Goal: Task Accomplishment & Management: Manage account settings

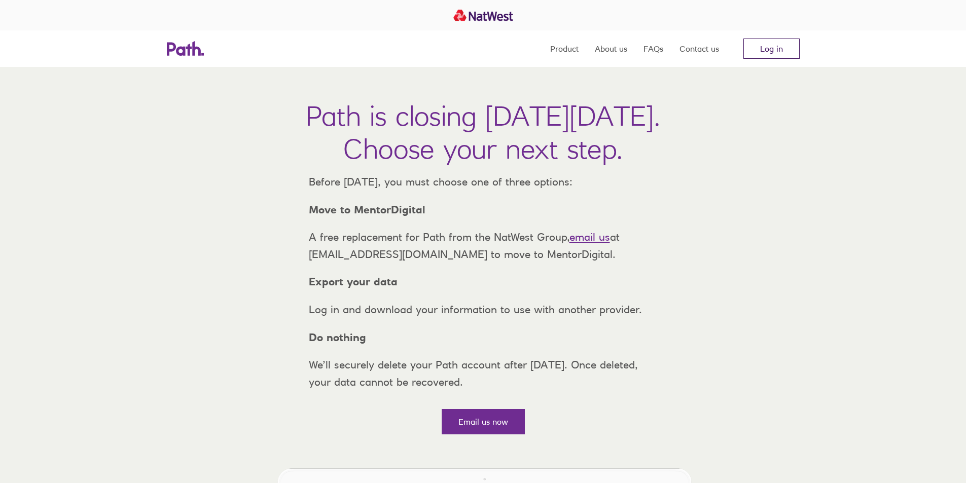
click at [757, 53] on link "Log in" at bounding box center [771, 49] width 56 height 20
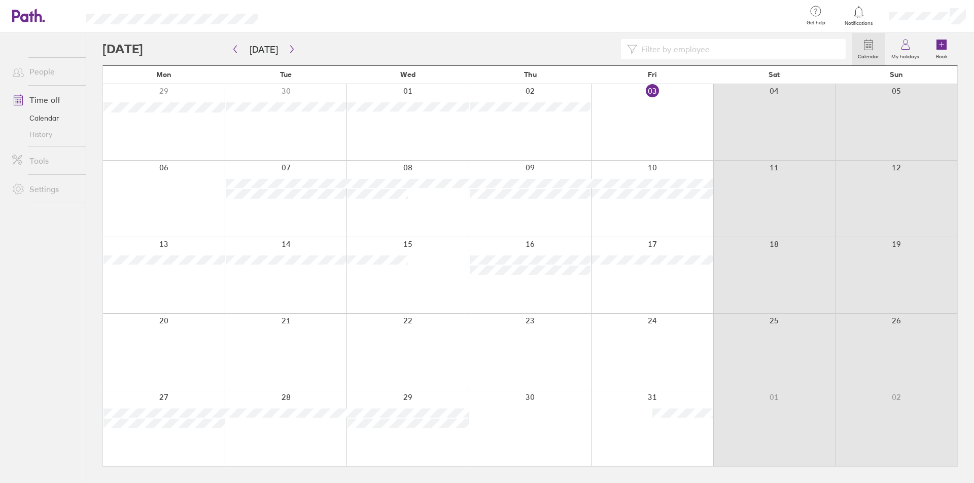
click at [599, 45] on div at bounding box center [476, 49] width 749 height 20
click at [289, 46] on icon "button" at bounding box center [292, 49] width 8 height 8
click at [289, 45] on button "button" at bounding box center [291, 49] width 13 height 17
click at [302, 45] on div at bounding box center [476, 49] width 749 height 20
click at [268, 44] on button "[DATE]" at bounding box center [263, 49] width 45 height 17
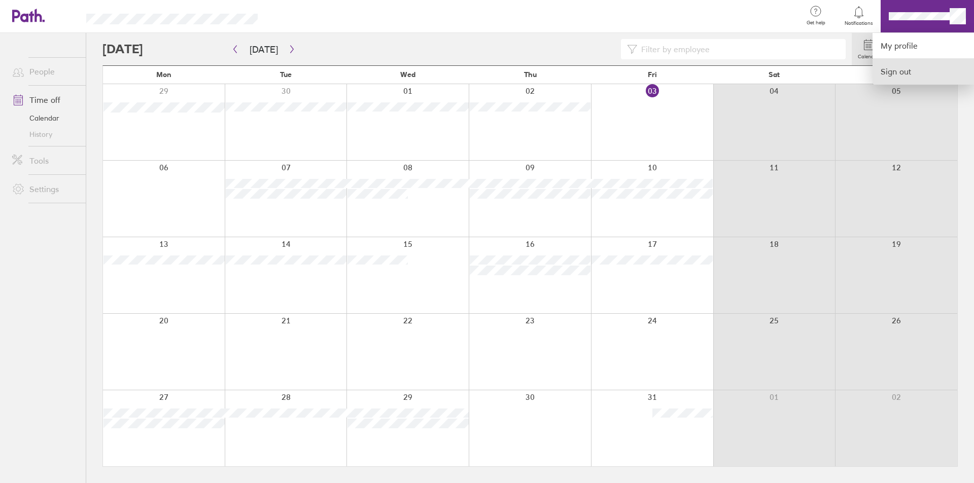
click at [890, 74] on link "Sign out" at bounding box center [922, 71] width 101 height 25
